Goal: Obtain resource: Obtain resource

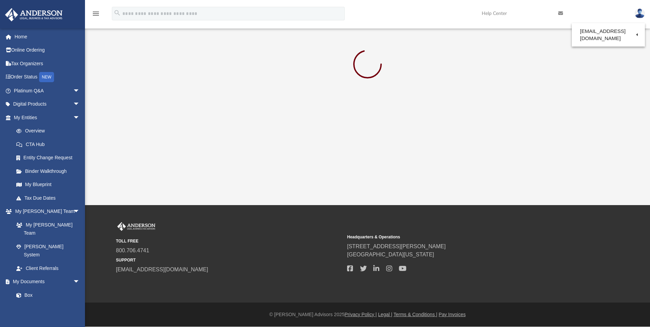
scroll to position [34, 0]
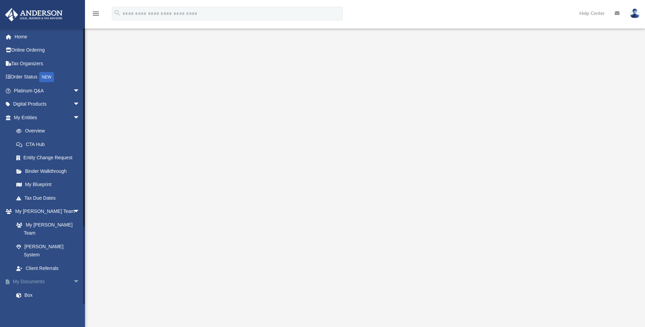
click at [73, 275] on span "arrow_drop_down" at bounding box center [80, 282] width 14 height 14
click at [73, 275] on span "arrow_drop_up" at bounding box center [80, 282] width 14 height 14
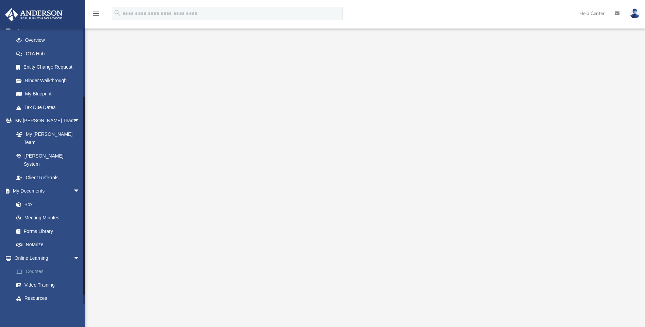
scroll to position [102, 0]
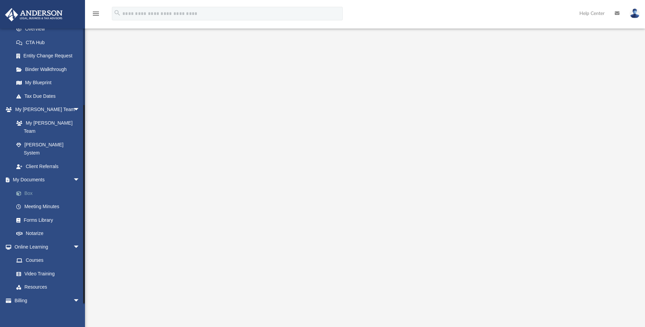
click at [32, 187] on link "Box" at bounding box center [50, 194] width 81 height 14
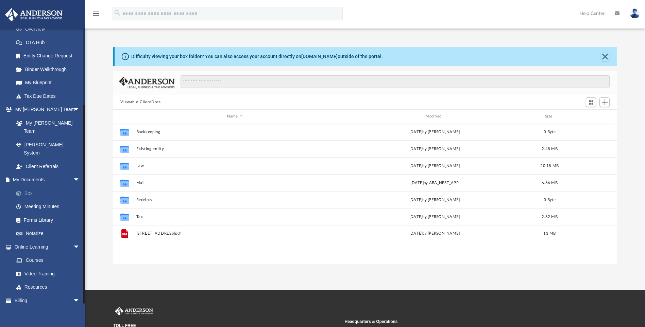
scroll to position [150, 499]
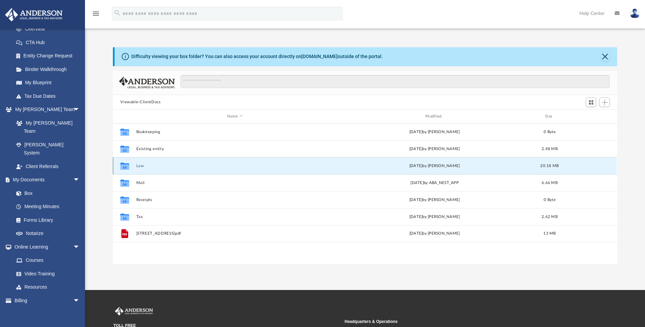
click at [141, 167] on button "Law" at bounding box center [234, 166] width 197 height 4
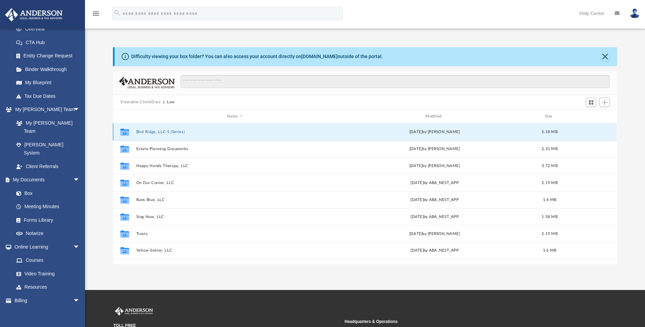
click at [162, 133] on button "Bird Ridge, LLC-S (Series)" at bounding box center [234, 132] width 197 height 4
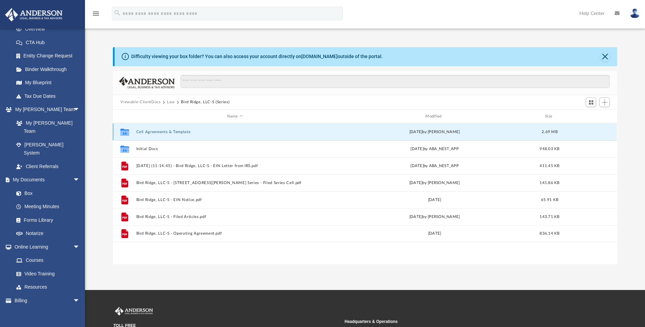
click at [262, 132] on button "Cell Agreements & Template" at bounding box center [234, 132] width 197 height 4
